Goal: Transaction & Acquisition: Book appointment/travel/reservation

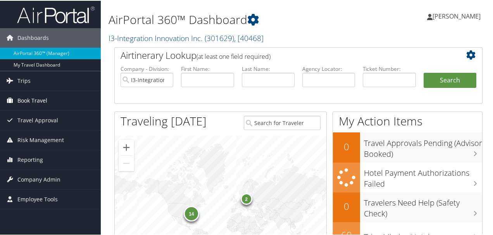
click at [44, 98] on span "Book Travel" at bounding box center [32, 99] width 30 height 19
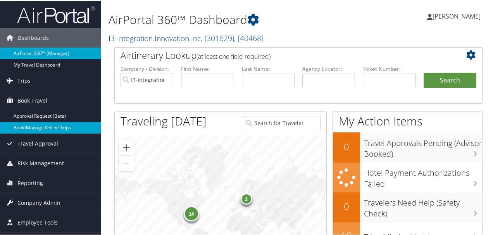
click at [47, 125] on link "Book/Manage Online Trips" at bounding box center [50, 127] width 101 height 12
